Goal: Task Accomplishment & Management: Use online tool/utility

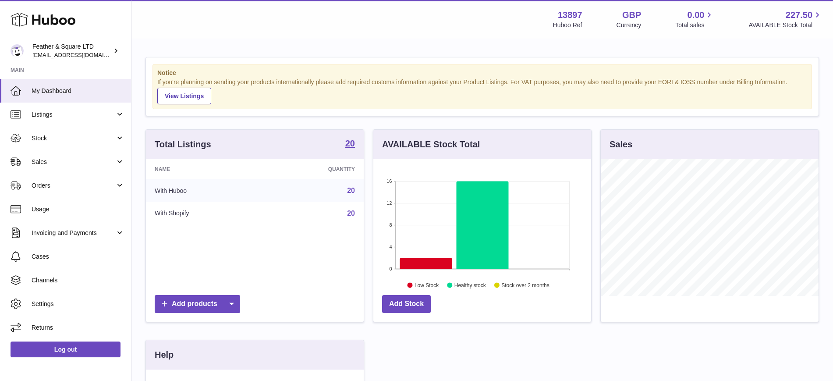
scroll to position [137, 218]
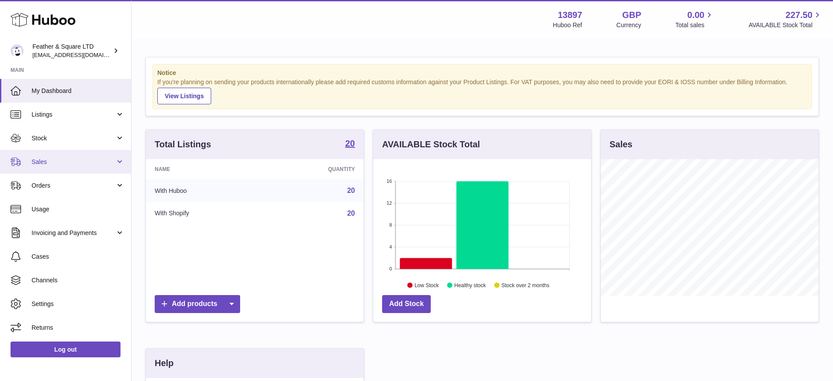
click at [103, 156] on link "Sales" at bounding box center [65, 162] width 131 height 24
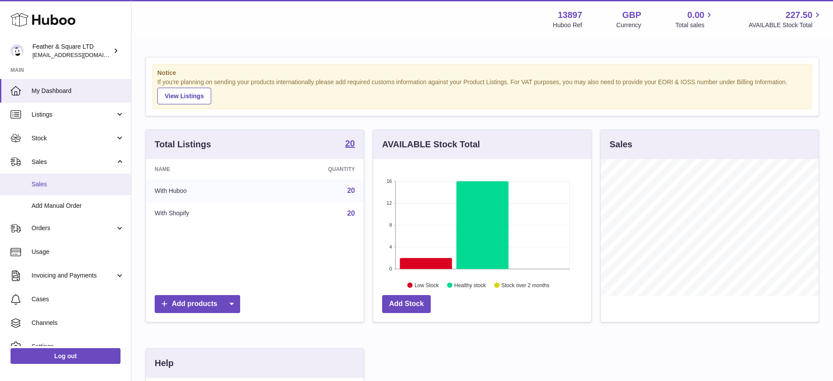
click at [96, 181] on span "Sales" at bounding box center [78, 184] width 93 height 8
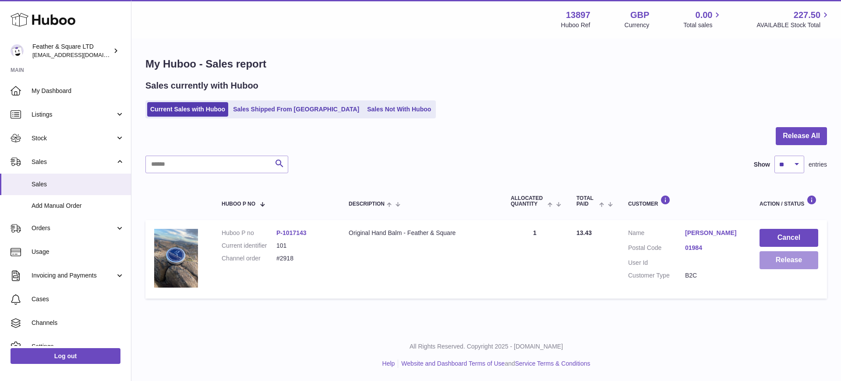
click at [794, 266] on button "Release" at bounding box center [789, 260] width 59 height 18
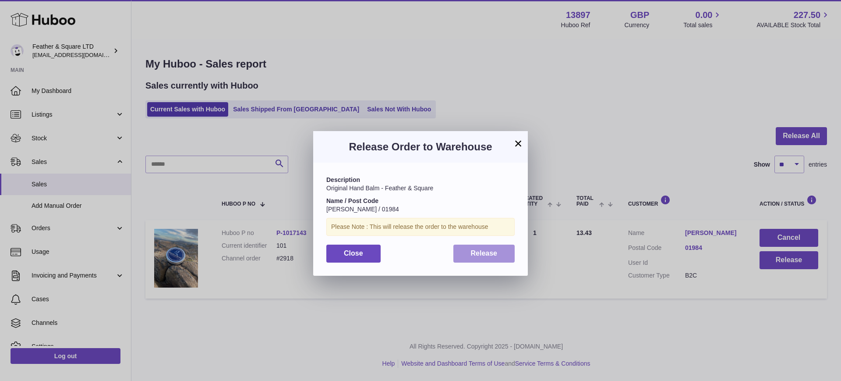
click at [488, 251] on span "Release" at bounding box center [484, 252] width 27 height 7
